Goal: Information Seeking & Learning: Learn about a topic

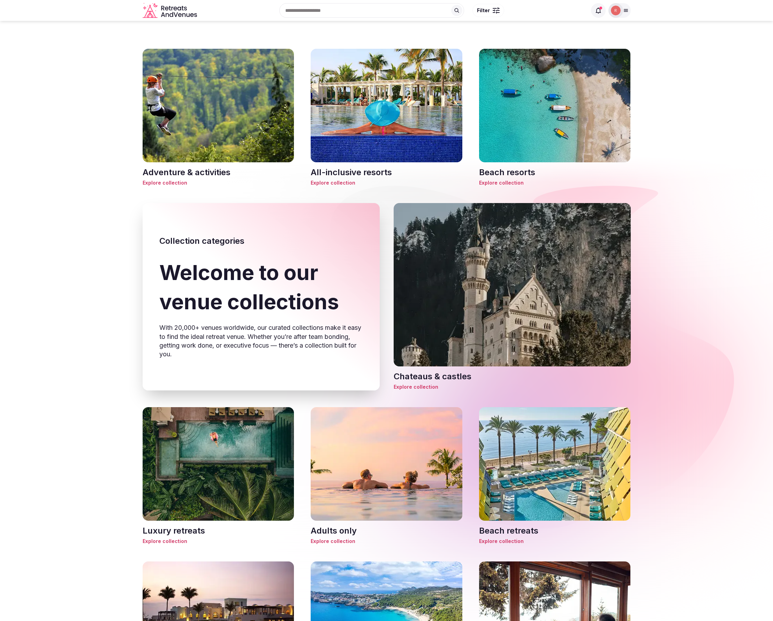
click at [217, 124] on img at bounding box center [219, 106] width 152 height 114
click at [371, 128] on img at bounding box center [387, 106] width 152 height 114
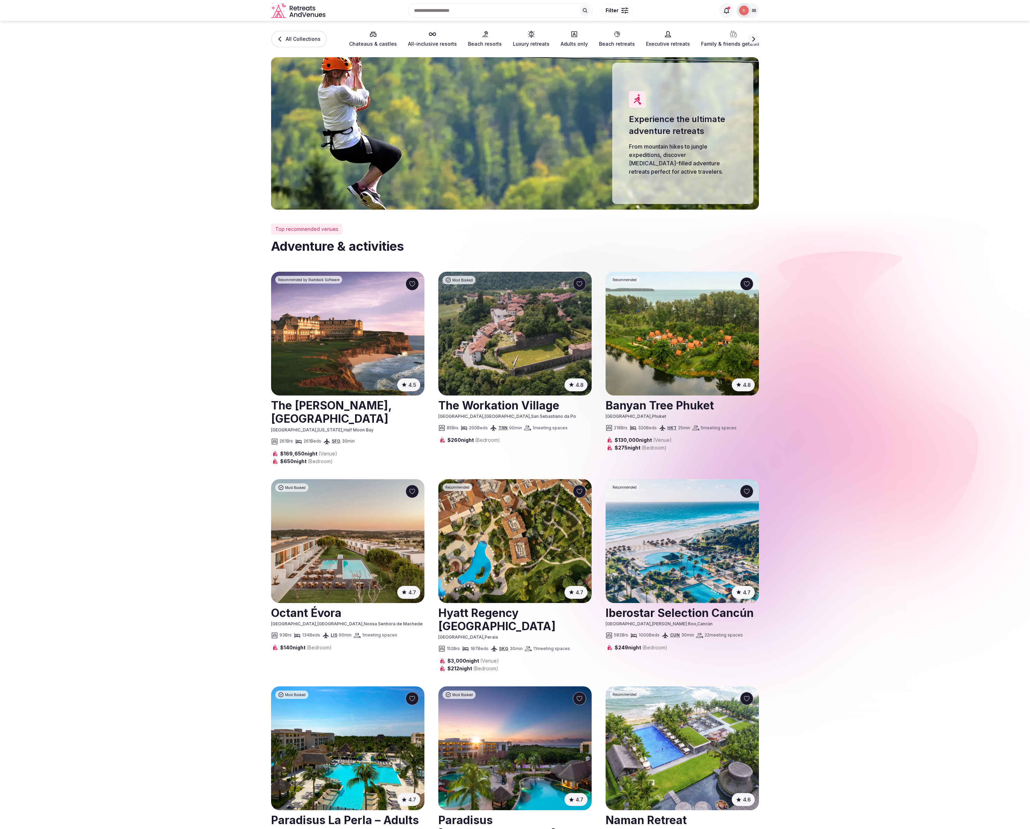
drag, startPoint x: 151, startPoint y: 642, endPoint x: 292, endPoint y: 585, distance: 151.7
click at [153, 641] on section "Top recommended venues Adventure & activities 4.5 ( 4060 ) Recommended by Roots…" at bounding box center [515, 650] width 1030 height 883
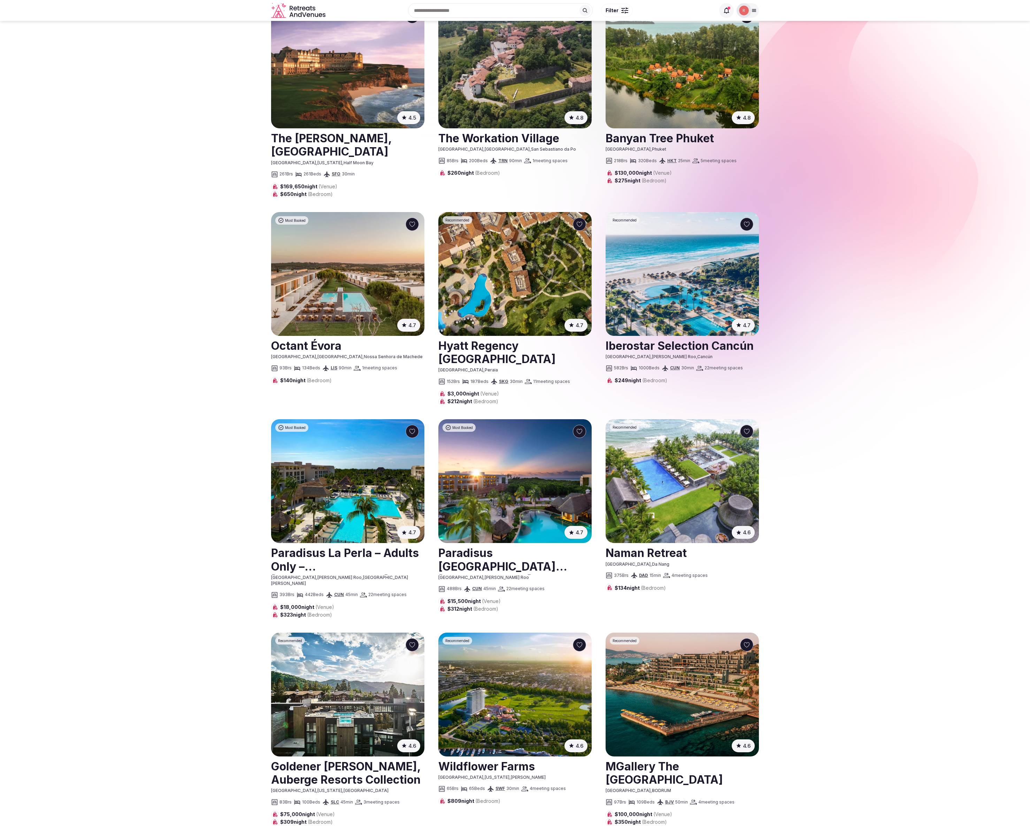
scroll to position [264, 0]
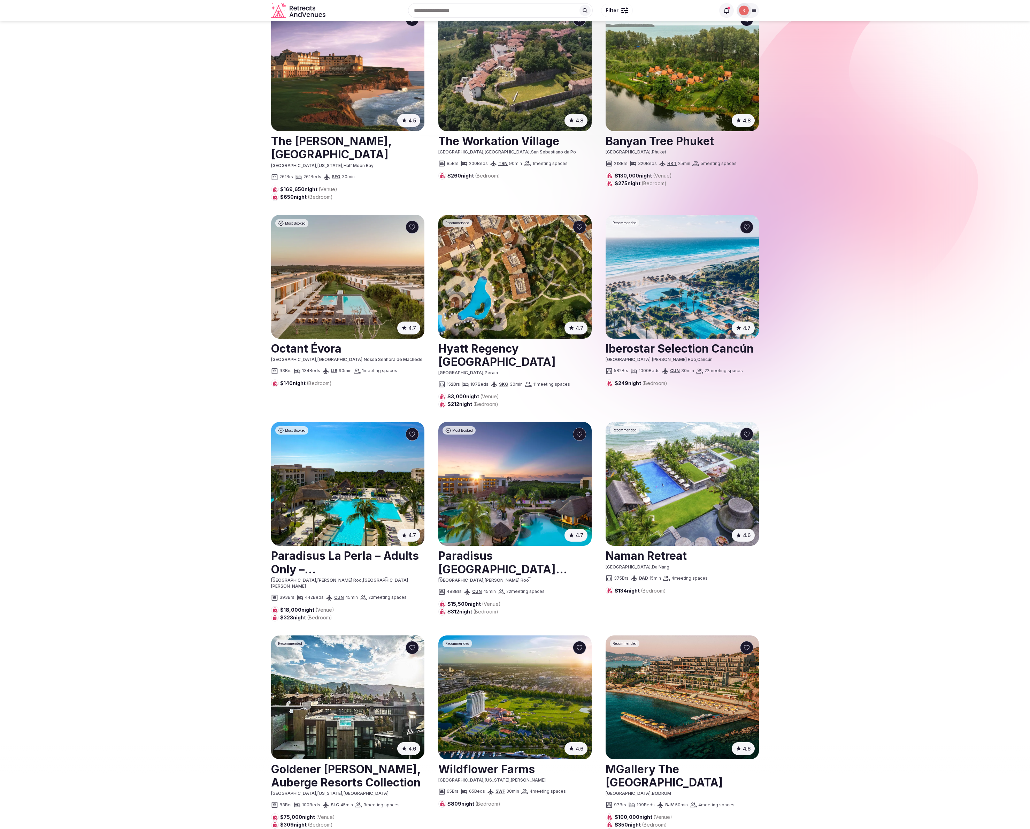
drag, startPoint x: 119, startPoint y: 422, endPoint x: 5, endPoint y: 365, distance: 126.9
click at [117, 422] on section "Top recommended venues All-inclusive resorts 4.5 ( 4060 ) Recommended by Rootst…" at bounding box center [515, 386] width 1030 height 883
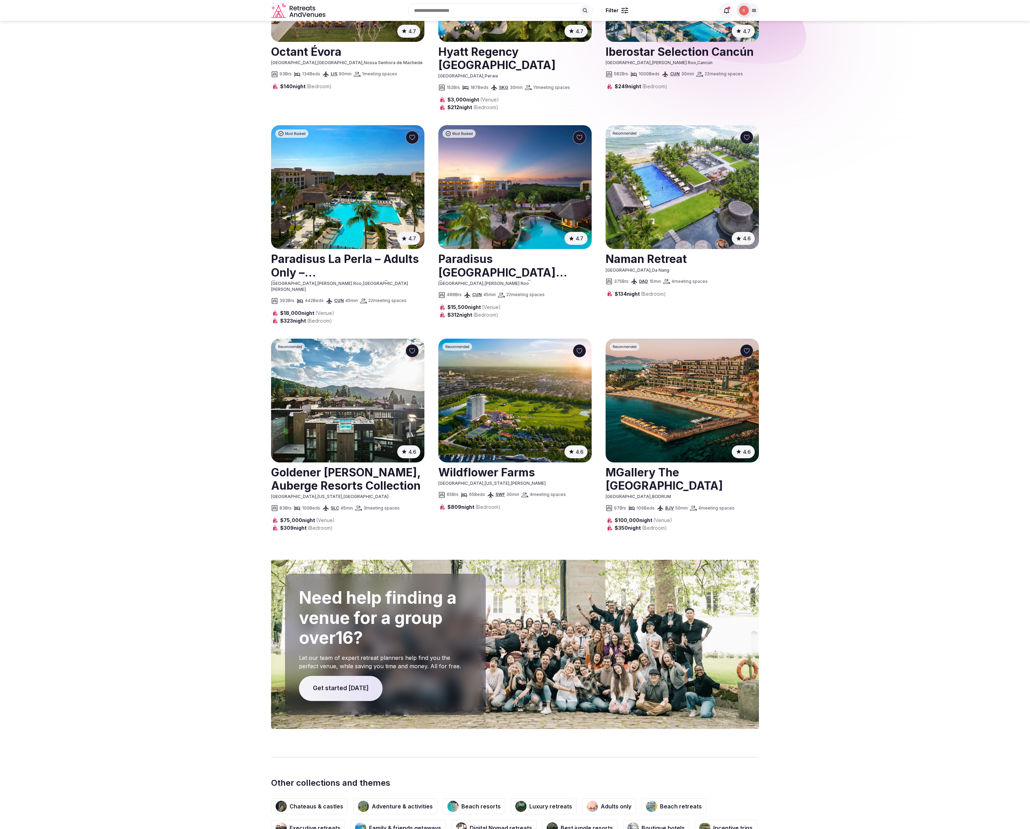
scroll to position [0, 0]
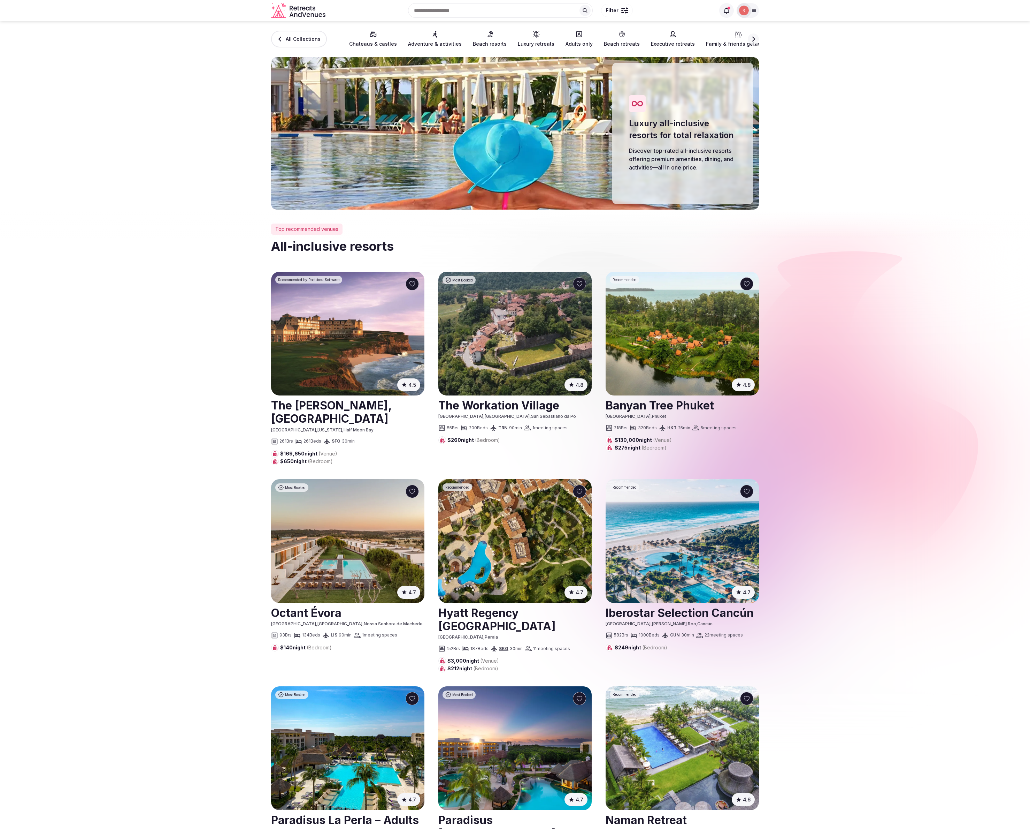
drag, startPoint x: 943, startPoint y: 258, endPoint x: 939, endPoint y: 211, distance: 47.2
click at [943, 258] on section "Top recommended venues All-inclusive resorts 4.5 ( 4060 ) Recommended by Rootst…" at bounding box center [515, 650] width 1030 height 883
drag, startPoint x: 929, startPoint y: 306, endPoint x: 925, endPoint y: 303, distance: 4.9
click at [929, 306] on section "Top recommended venues All-inclusive resorts 4.5 ( 4060 ) Recommended by Rootst…" at bounding box center [515, 650] width 1030 height 883
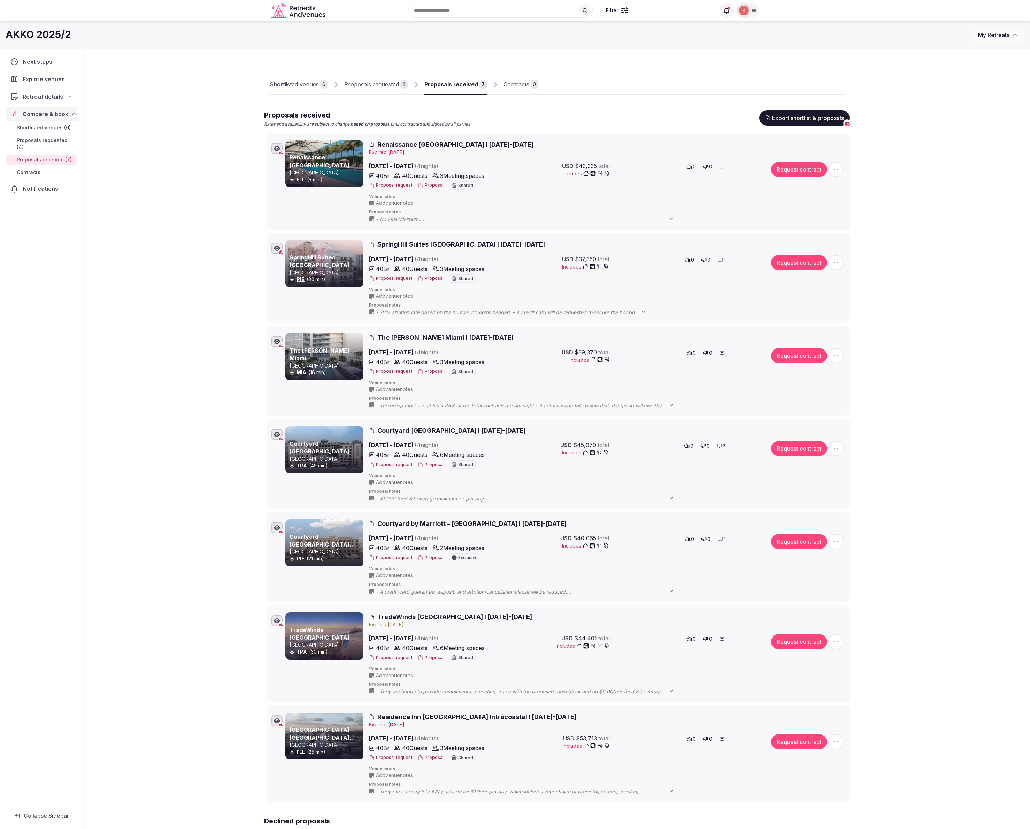
drag, startPoint x: 197, startPoint y: 277, endPoint x: 188, endPoint y: 269, distance: 12.1
click at [194, 275] on div "Shortlisted venues 6 Proposals requested 4 Proposals received 7 Contracts 0 Pro…" at bounding box center [557, 495] width 947 height 892
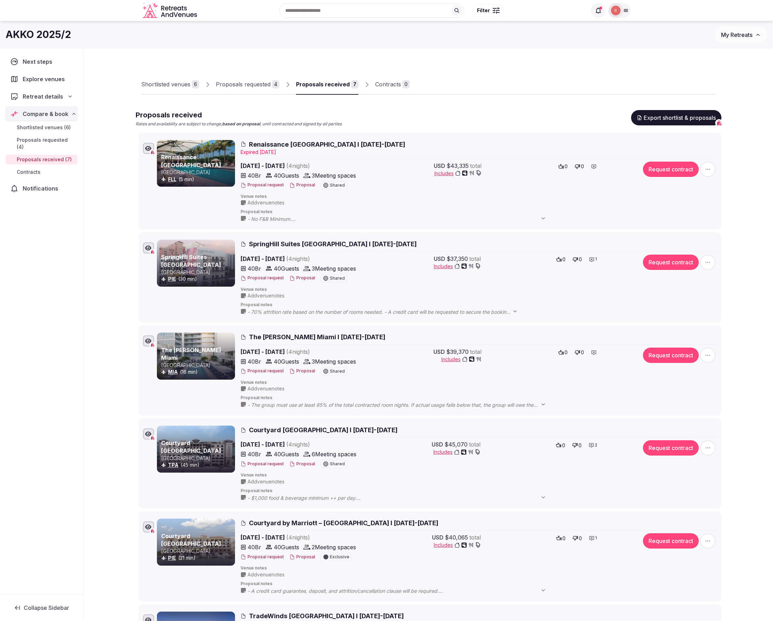
click at [743, 371] on div "Shortlisted venues 6 Proposals requested 4 Proposals received 7 Contracts 0 Pro…" at bounding box center [428, 495] width 689 height 892
click at [300, 374] on button "Proposal" at bounding box center [302, 371] width 26 height 6
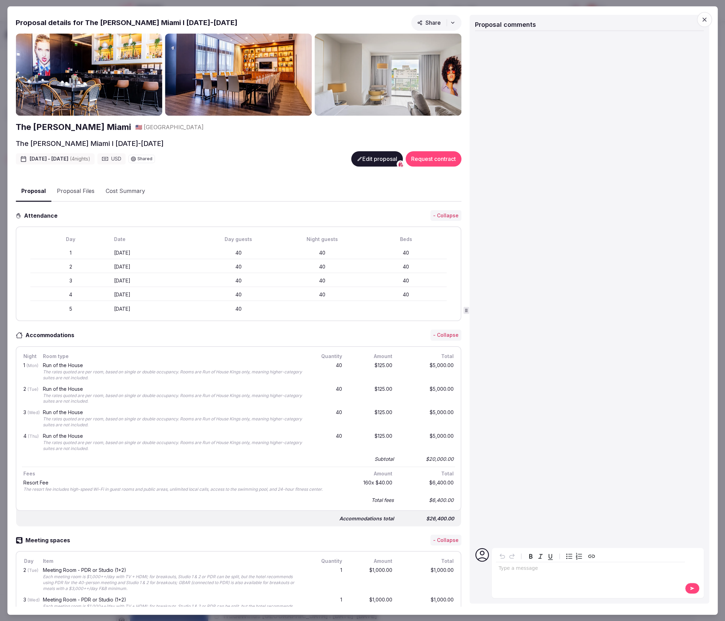
click at [447, 26] on span "button" at bounding box center [450, 22] width 9 height 7
click at [418, 78] on span "Open in new tab" at bounding box center [431, 77] width 89 height 24
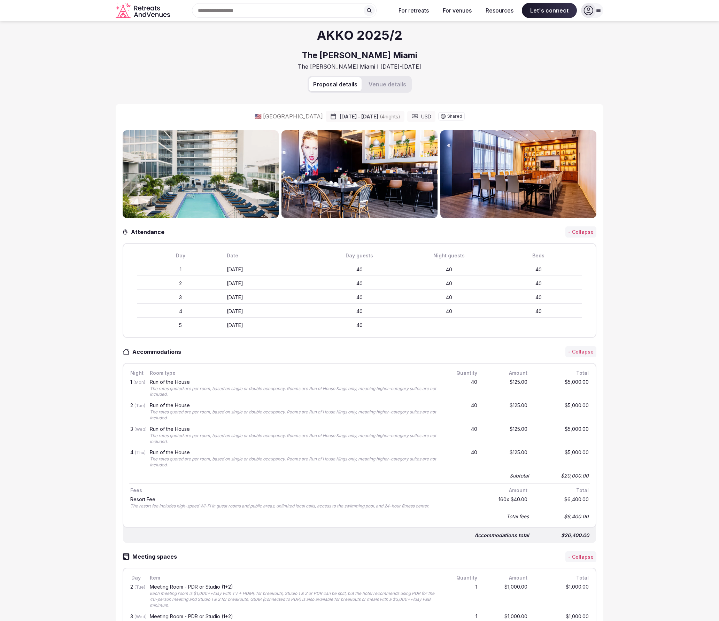
click at [158, 74] on div "AKKO 2025/2 The Grayson Miami The Grayson Miami I 8-12 Dec 2025" at bounding box center [360, 48] width 488 height 55
click at [137, 56] on div "AKKO 2025/2 The Grayson Miami The Grayson Miami I 8-12 Dec 2025" at bounding box center [360, 48] width 488 height 55
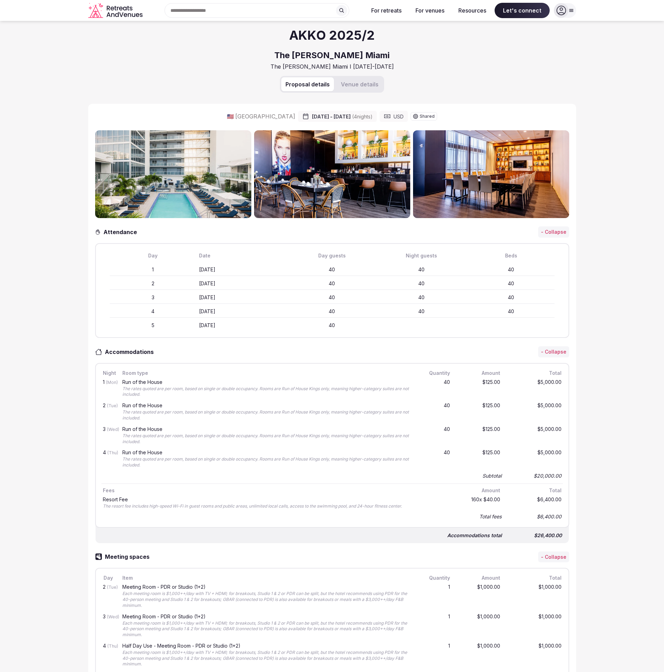
click at [148, 56] on div "AKKO 2025/2 The Grayson Miami The Grayson Miami I 8-12 Dec 2025" at bounding box center [332, 48] width 488 height 55
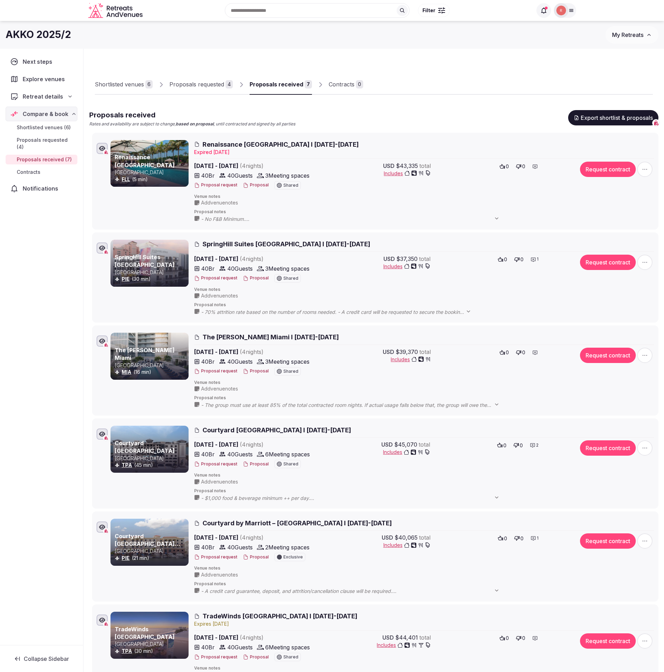
click at [312, 110] on div "Proposals received Rates and availability are subject to change, based on propo…" at bounding box center [373, 118] width 569 height 17
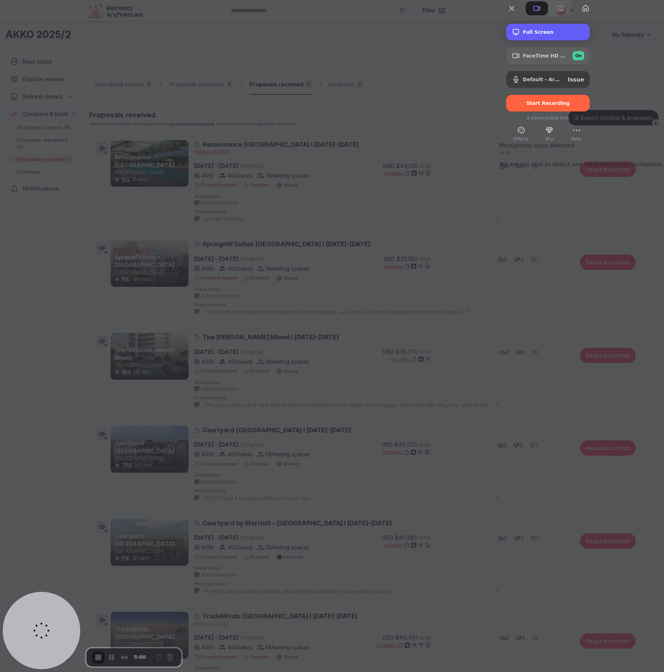
click at [584, 35] on span "Full Screen" at bounding box center [553, 32] width 61 height 6
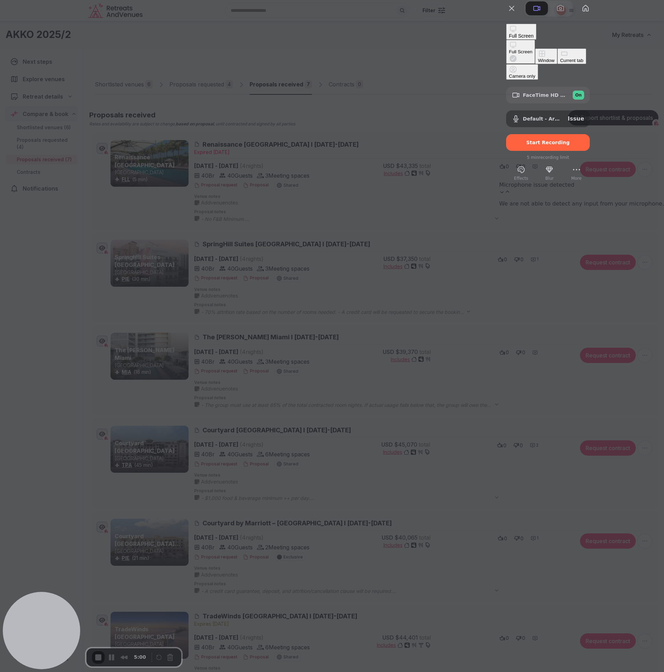
click at [526, 49] on div "Full Screen" at bounding box center [520, 51] width 23 height 5
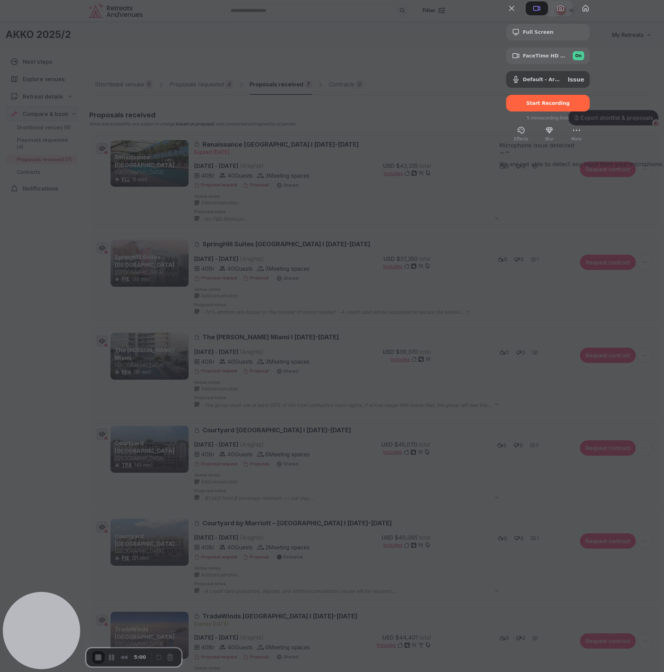
click at [570, 106] on span "Start Recording" at bounding box center [548, 103] width 44 height 6
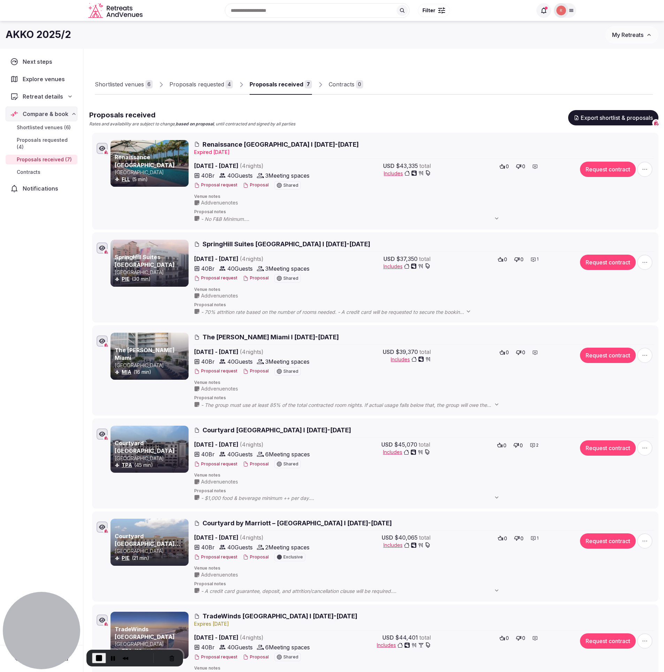
click at [254, 372] on button "Proposal" at bounding box center [256, 371] width 26 height 6
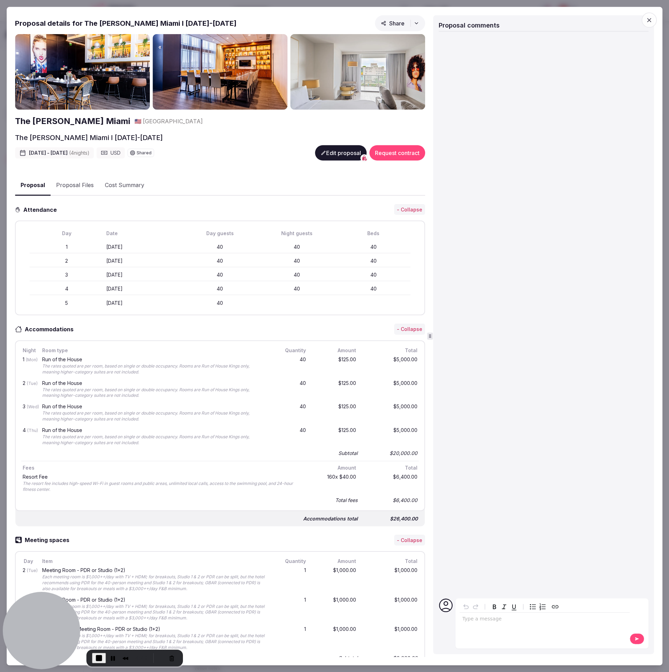
click at [414, 25] on icon "button" at bounding box center [417, 23] width 6 height 6
click at [385, 51] on span "Copy link" at bounding box center [395, 52] width 89 height 24
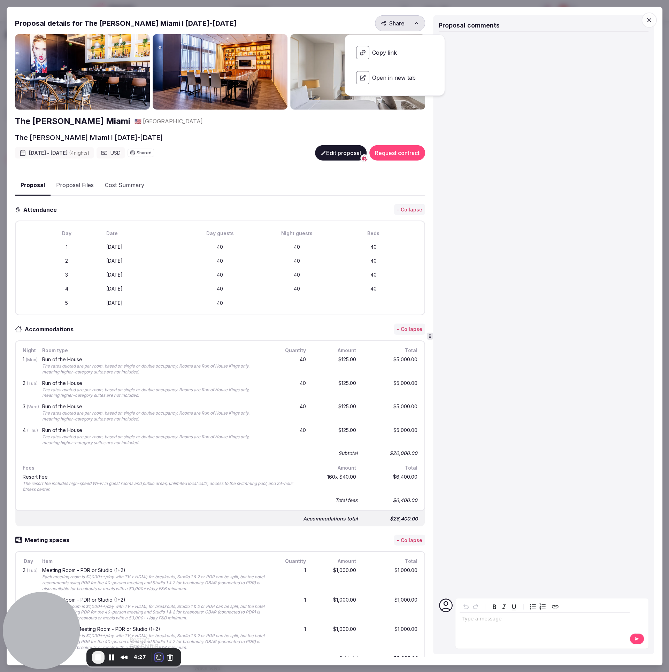
click at [158, 658] on button "Restart Recording" at bounding box center [159, 658] width 8 height 8
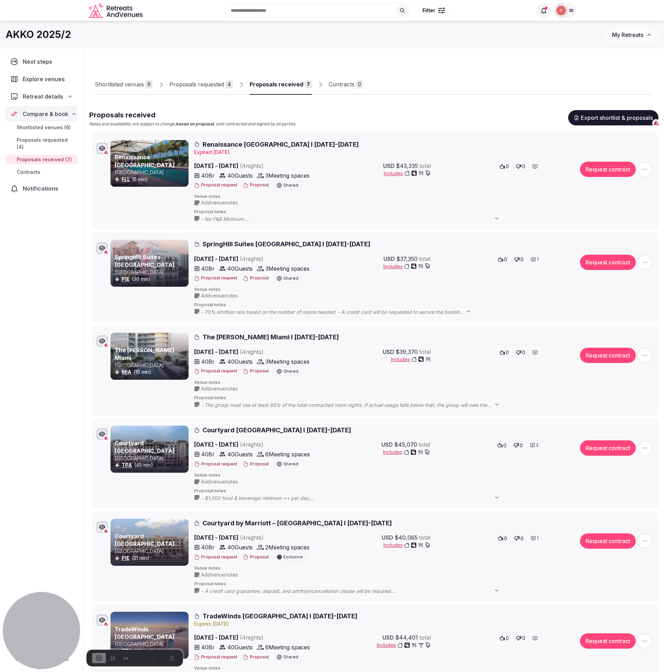
click at [331, 672] on div "Skip" at bounding box center [332, 682] width 664 height 7
drag, startPoint x: 417, startPoint y: 111, endPoint x: 400, endPoint y: 107, distance: 17.1
click at [417, 110] on div "Proposals received Rates and availability are subject to change, based on propo…" at bounding box center [373, 118] width 569 height 17
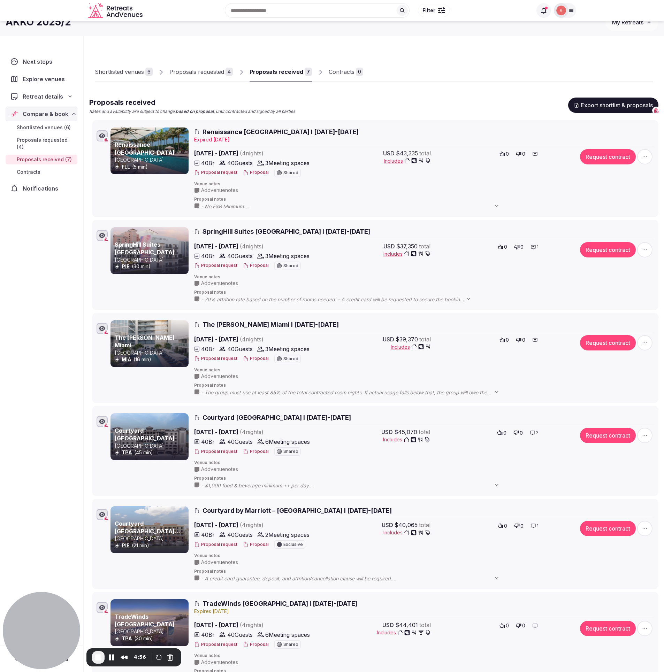
scroll to position [13, 0]
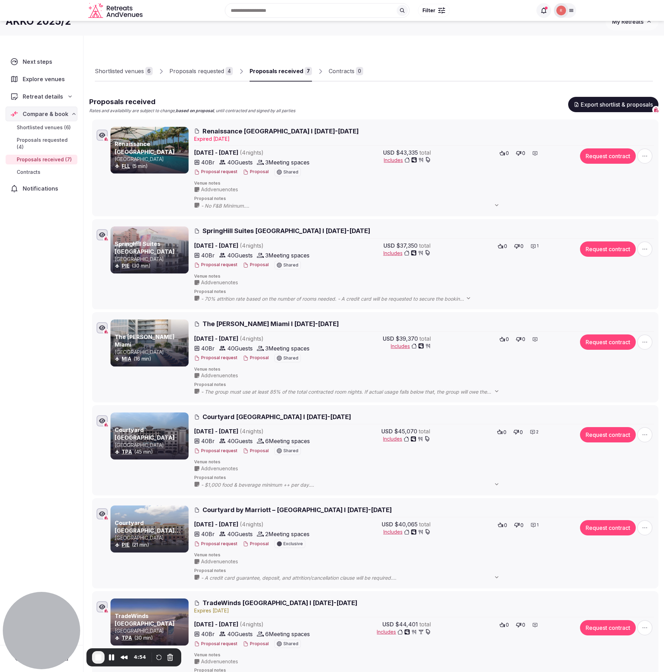
click at [259, 358] on button "Proposal" at bounding box center [256, 358] width 26 height 6
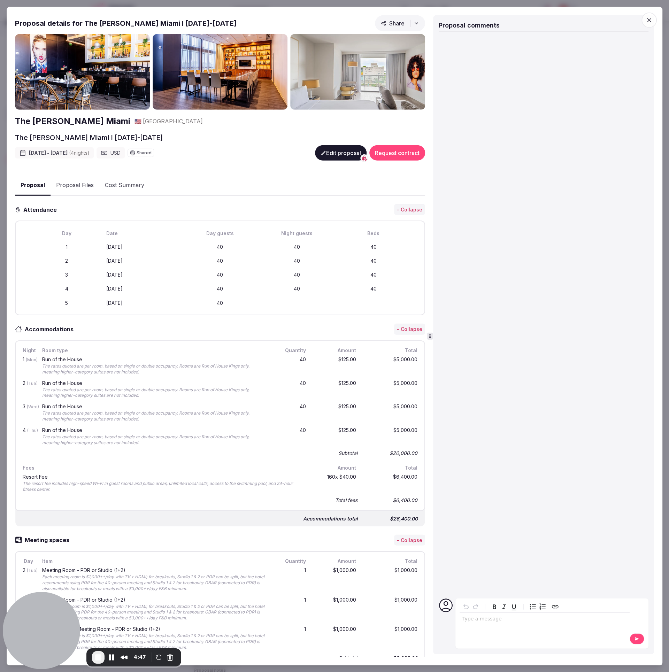
click at [414, 23] on icon "button" at bounding box center [417, 23] width 6 height 6
click at [384, 51] on span "Copy link" at bounding box center [395, 52] width 89 height 24
click at [391, 74] on span "Open in new tab" at bounding box center [395, 78] width 89 height 24
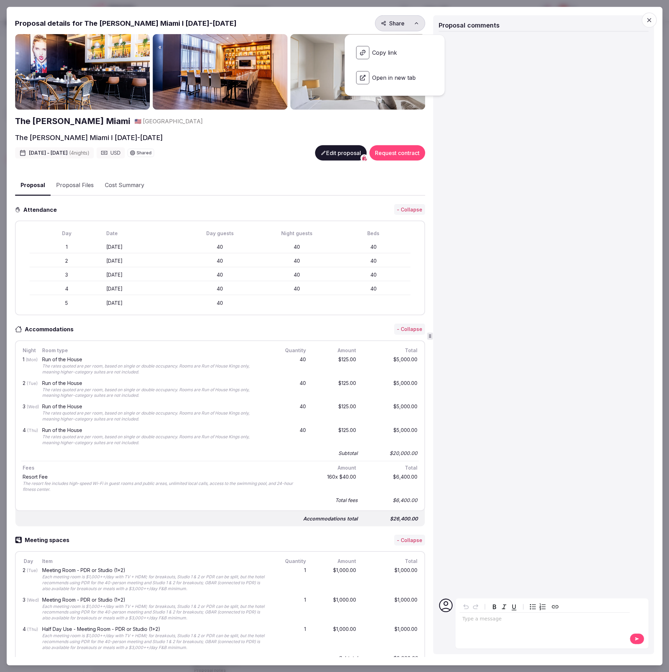
click at [651, 17] on icon "button" at bounding box center [649, 19] width 7 height 7
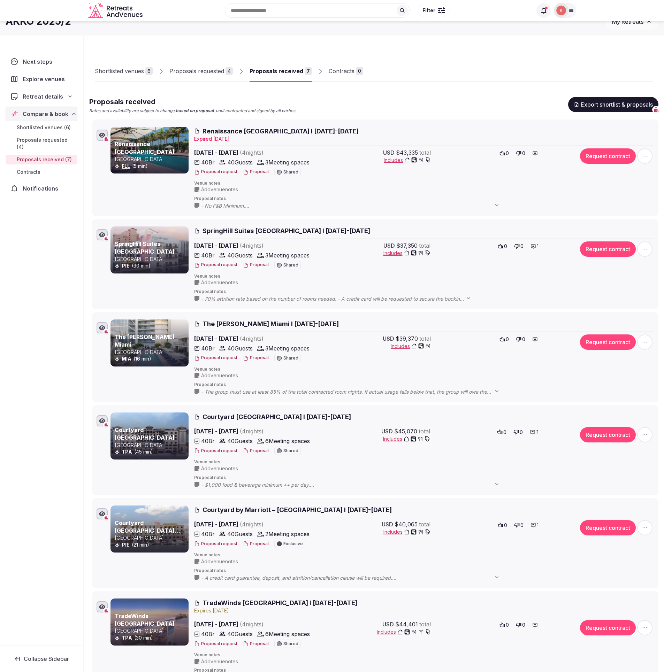
click at [69, 305] on div "Next steps Explore venues Retreat details Compare & book Shortlisted venues (6)…" at bounding box center [41, 347] width 83 height 596
click at [35, 317] on div "Next steps Explore venues Retreat details Compare & book Shortlisted venues (6)…" at bounding box center [41, 347] width 83 height 596
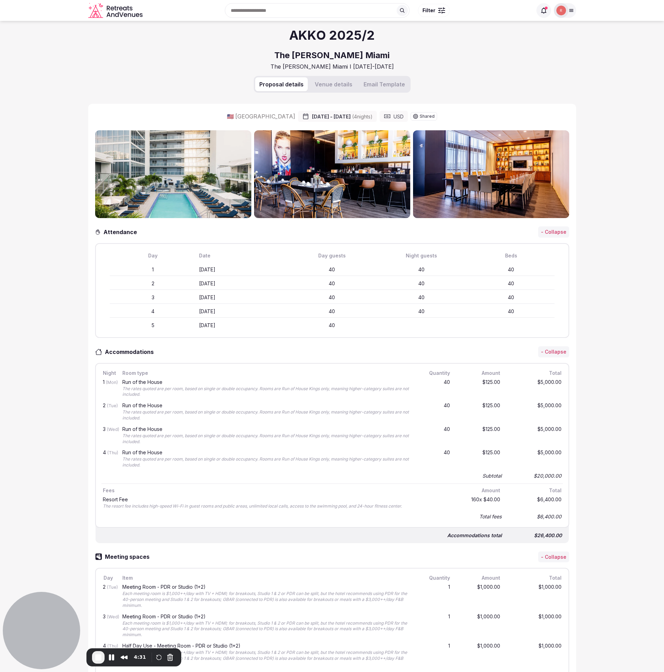
click at [387, 84] on button "Email Template" at bounding box center [384, 84] width 50 height 14
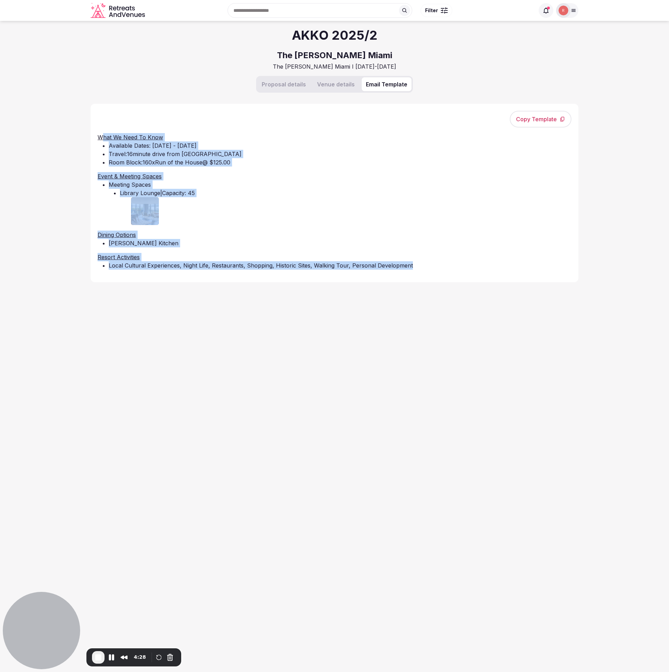
drag, startPoint x: 103, startPoint y: 137, endPoint x: 418, endPoint y: 264, distance: 339.7
click at [418, 264] on div "What We Need To Know Available Dates: [DATE] - [DATE] Travel: 16 minute drive f…" at bounding box center [335, 204] width 474 height 142
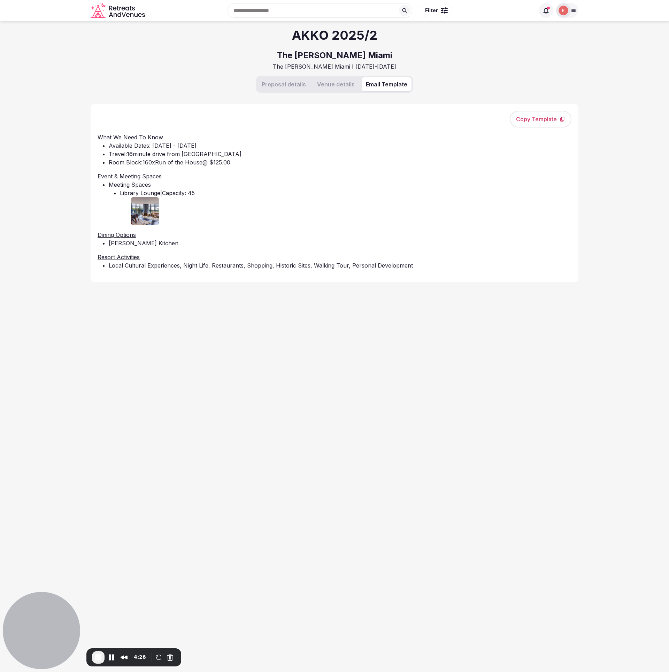
click at [418, 264] on li "Local Cultural Experiences, Night Life, Restaurants, Shopping, Historic Sites, …" at bounding box center [340, 265] width 463 height 8
click at [282, 85] on button "Proposal details" at bounding box center [284, 84] width 53 height 14
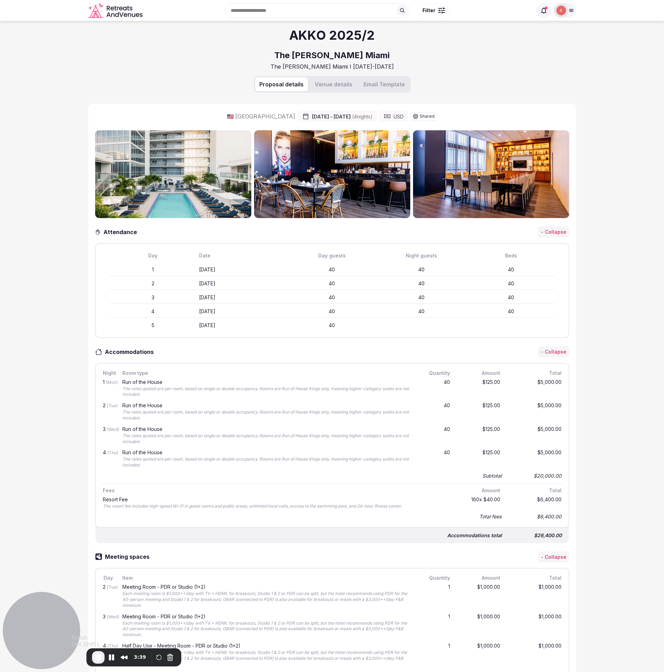
click at [97, 656] on span "End Recording" at bounding box center [98, 658] width 8 height 8
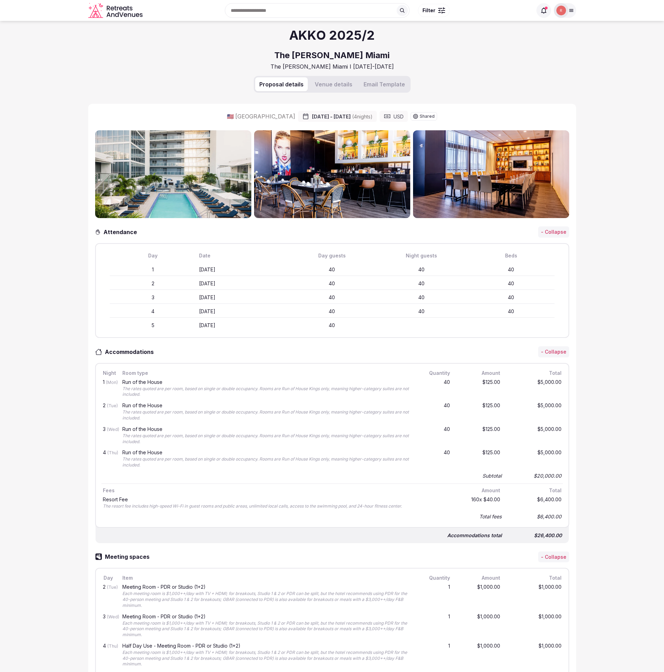
click at [51, 225] on section "AKKO 2025/2 The [PERSON_NAME] Miami The [PERSON_NAME] [GEOGRAPHIC_DATA] I [DATE…" at bounding box center [332, 581] width 664 height 1120
click at [55, 346] on section "AKKO 2025/2 The [PERSON_NAME] Miami The [PERSON_NAME] [GEOGRAPHIC_DATA] I [DATE…" at bounding box center [332, 581] width 664 height 1120
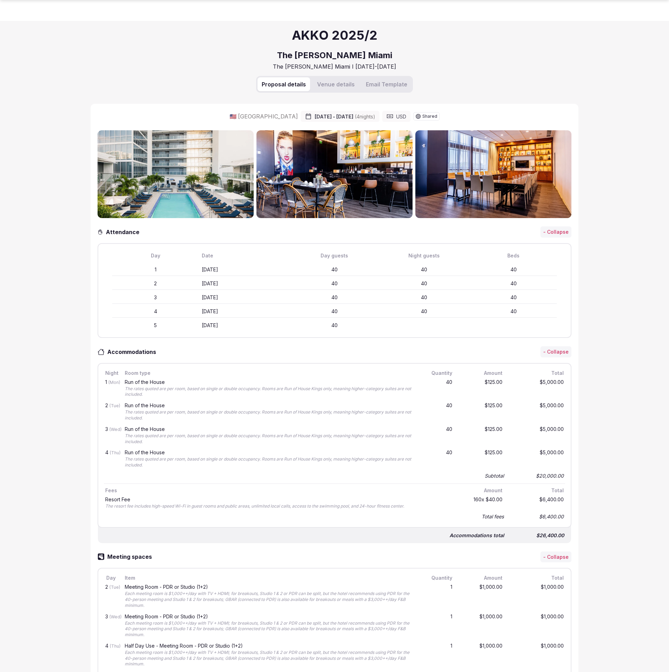
click at [380, 29] on div "AKKO 2025/2 The [PERSON_NAME] Miami The [PERSON_NAME] [GEOGRAPHIC_DATA] I [DATE…" at bounding box center [335, 577] width 488 height 1112
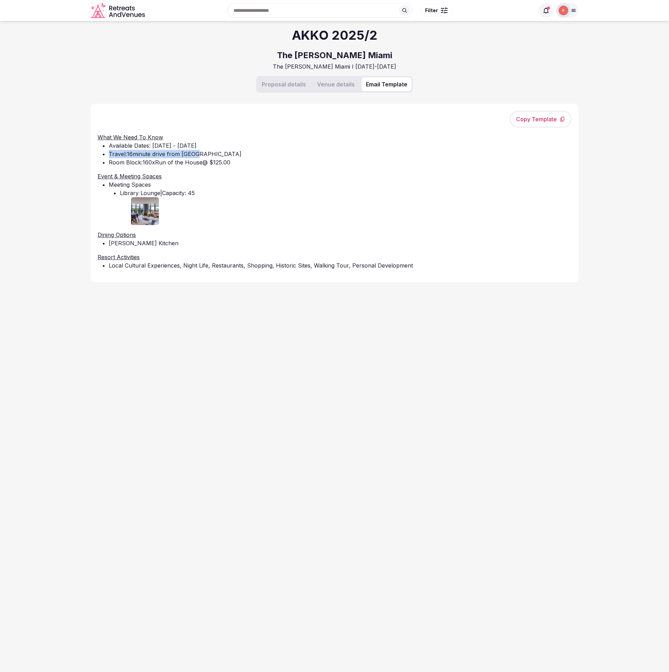
drag, startPoint x: 107, startPoint y: 153, endPoint x: 210, endPoint y: 150, distance: 103.6
click at [201, 151] on ul "Available Dates: [DATE] - [DATE] Travel: 16 minute drive from [GEOGRAPHIC_DATA]…" at bounding box center [335, 154] width 474 height 25
click at [210, 150] on li "Travel: 16 minute drive from [GEOGRAPHIC_DATA]" at bounding box center [340, 154] width 463 height 8
click at [117, 154] on li "Travel: 16 minute drive from [GEOGRAPHIC_DATA]" at bounding box center [340, 154] width 463 height 8
drag, startPoint x: 109, startPoint y: 144, endPoint x: 265, endPoint y: 153, distance: 156.1
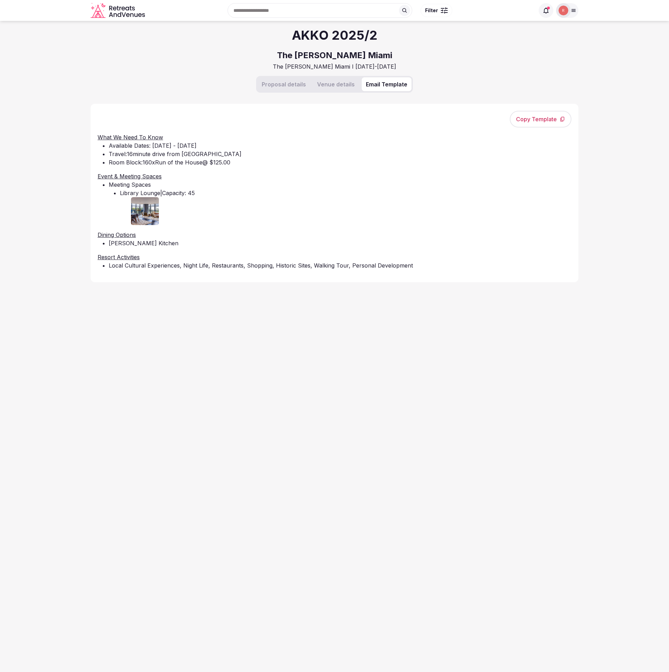
click at [265, 153] on ul "Available Dates: [DATE] - [DATE] Travel: 16 minute drive from [GEOGRAPHIC_DATA]…" at bounding box center [335, 154] width 474 height 25
click at [254, 157] on li "Travel: 16 minute drive from [GEOGRAPHIC_DATA]" at bounding box center [340, 154] width 463 height 8
click at [129, 246] on li "[PERSON_NAME] Kitchen" at bounding box center [340, 243] width 463 height 8
click at [159, 240] on li "[PERSON_NAME] Kitchen" at bounding box center [340, 243] width 463 height 8
drag, startPoint x: 114, startPoint y: 266, endPoint x: 255, endPoint y: 268, distance: 141.5
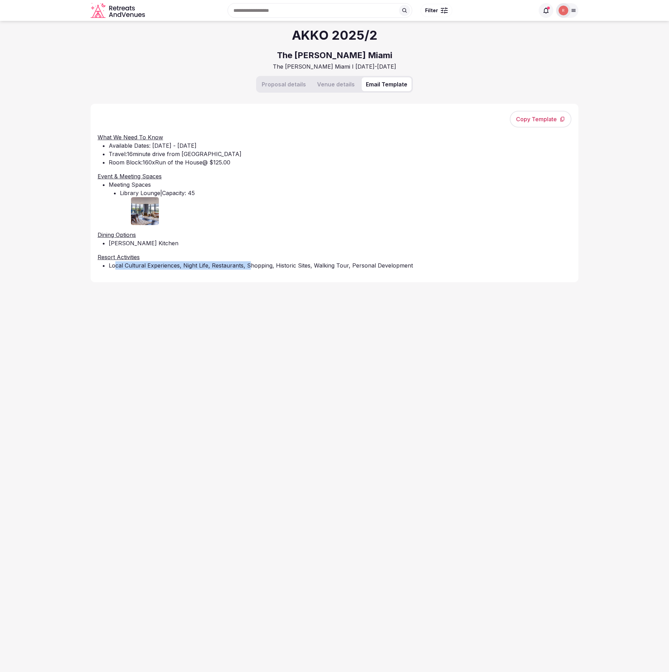
click at [254, 268] on li "Local Cultural Experiences, Night Life, Restaurants, Shopping, Historic Sites, …" at bounding box center [340, 265] width 463 height 8
click at [245, 272] on div "What We Need To Know Available Dates: [DATE] - [DATE] Travel: 16 minute drive f…" at bounding box center [335, 204] width 474 height 142
click at [218, 299] on div "AKKO 2025/2 The [PERSON_NAME] [GEOGRAPHIC_DATA] The [PERSON_NAME] [GEOGRAPHIC_D…" at bounding box center [335, 342] width 488 height 643
drag, startPoint x: 218, startPoint y: 304, endPoint x: 207, endPoint y: 287, distance: 20.2
click at [218, 304] on div "AKKO 2025/2 The [PERSON_NAME] [GEOGRAPHIC_DATA] The [PERSON_NAME] [GEOGRAPHIC_D…" at bounding box center [335, 342] width 488 height 643
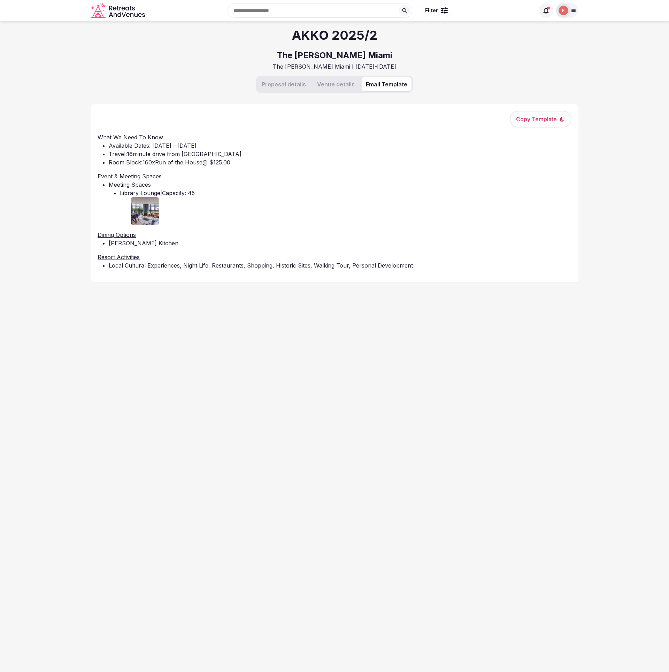
click at [148, 244] on li "[PERSON_NAME] Kitchen" at bounding box center [340, 243] width 463 height 8
